Goal: Task Accomplishment & Management: Manage account settings

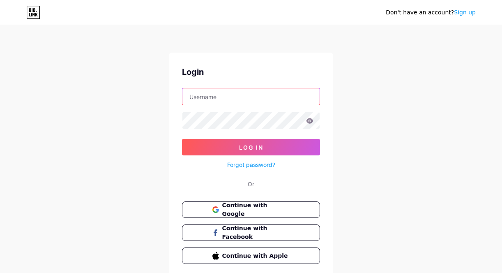
click at [227, 95] on input "text" at bounding box center [250, 96] width 137 height 16
type input "[DOMAIN_NAME][EMAIL_ADDRESS][DOMAIN_NAME]"
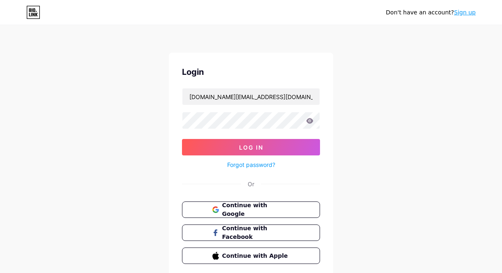
click at [307, 123] on icon at bounding box center [309, 121] width 7 height 6
click at [310, 122] on icon at bounding box center [310, 120] width 7 height 5
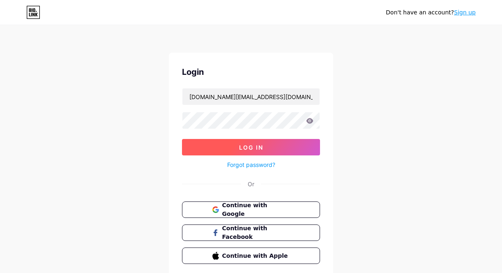
click at [295, 151] on button "Log In" at bounding box center [251, 147] width 138 height 16
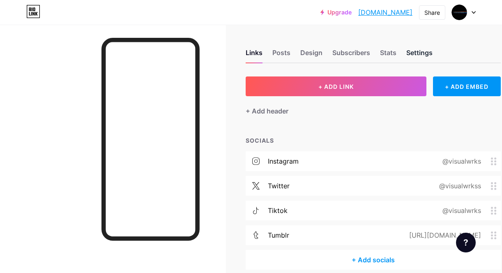
click at [416, 53] on div "Settings" at bounding box center [419, 55] width 26 height 15
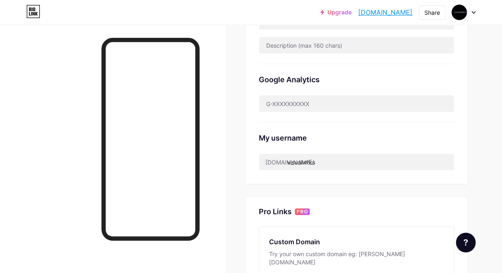
scroll to position [240, 0]
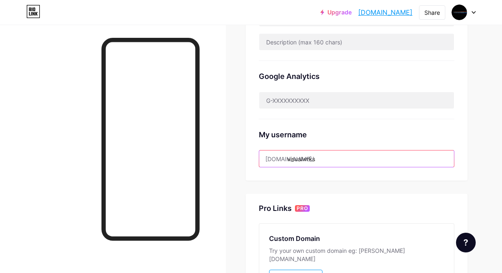
click at [320, 160] on input "visualwrks" at bounding box center [356, 158] width 195 height 16
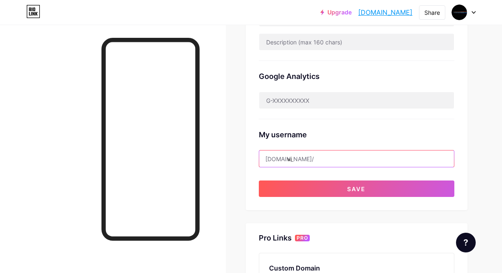
type input "v"
type input "l"
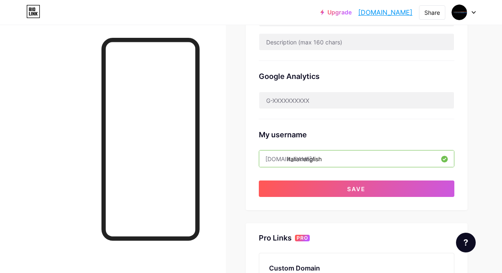
click at [304, 157] on input "italianenglish" at bounding box center [356, 158] width 195 height 16
type input "i"
type input "l"
type input "i"
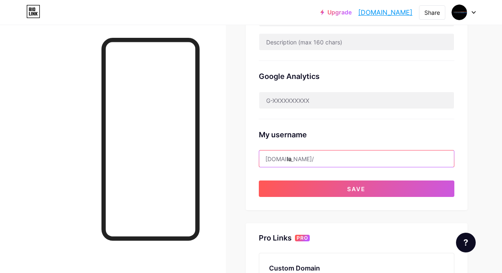
type input "l"
type input "i"
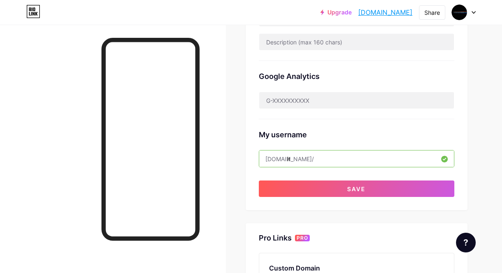
type input "i"
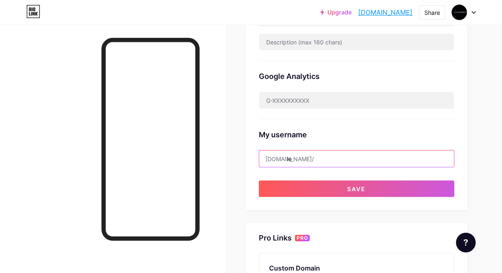
type input "l"
